Goal: Find specific page/section: Find specific page/section

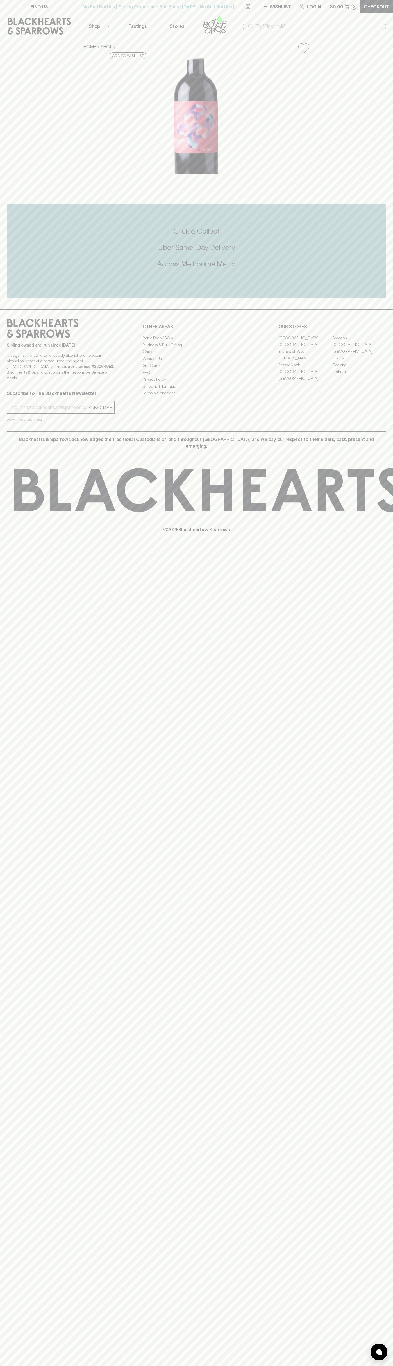
click at [360, 348] on link "[GEOGRAPHIC_DATA]" at bounding box center [360, 344] width 54 height 7
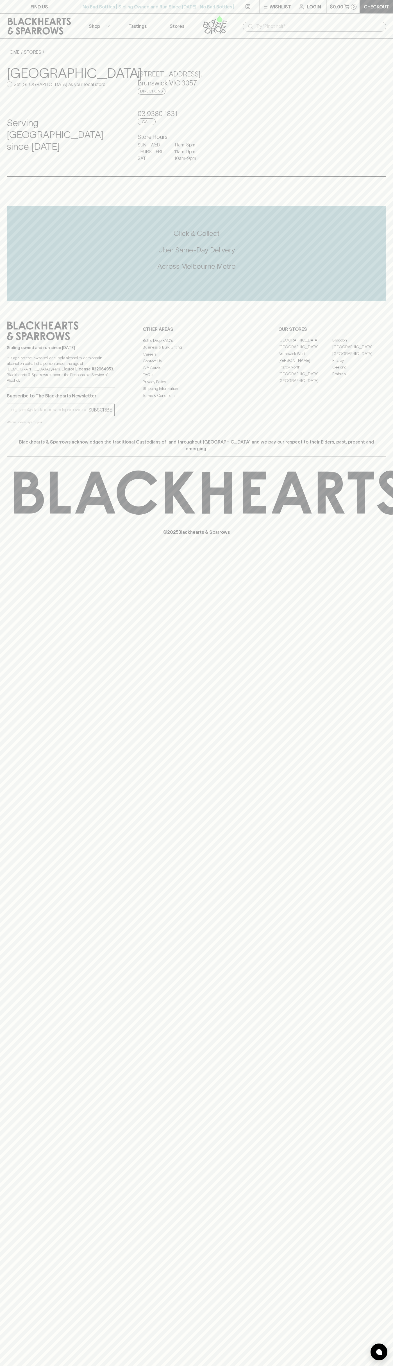
click at [365, 304] on div "FIND US | No Bad Bottles | Sibling Owned and Run Since [DATE] | No Bad Bottles …" at bounding box center [196, 683] width 393 height 1366
click at [369, 1366] on html "FIND US | No Bad Bottles | Sibling Owned and Run Since [DATE] | No Bad Bottles …" at bounding box center [196, 683] width 393 height 1366
click at [9, 884] on div "FIND US | No Bad Bottles | Sibling Owned and Run Since [DATE] | No Bad Bottles …" at bounding box center [196, 683] width 393 height 1366
